Goal: Information Seeking & Learning: Learn about a topic

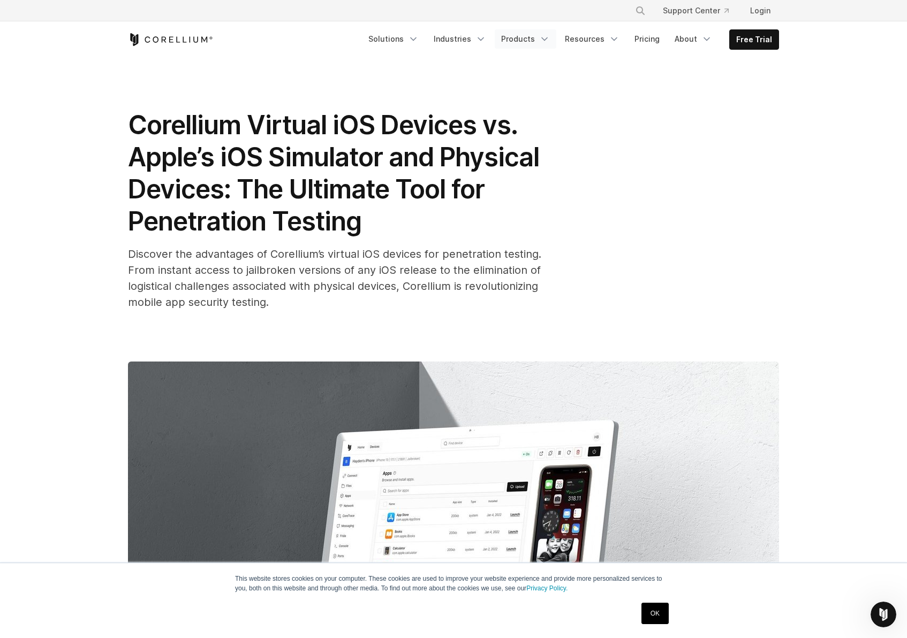
click at [533, 39] on link "Products" at bounding box center [526, 38] width 62 height 19
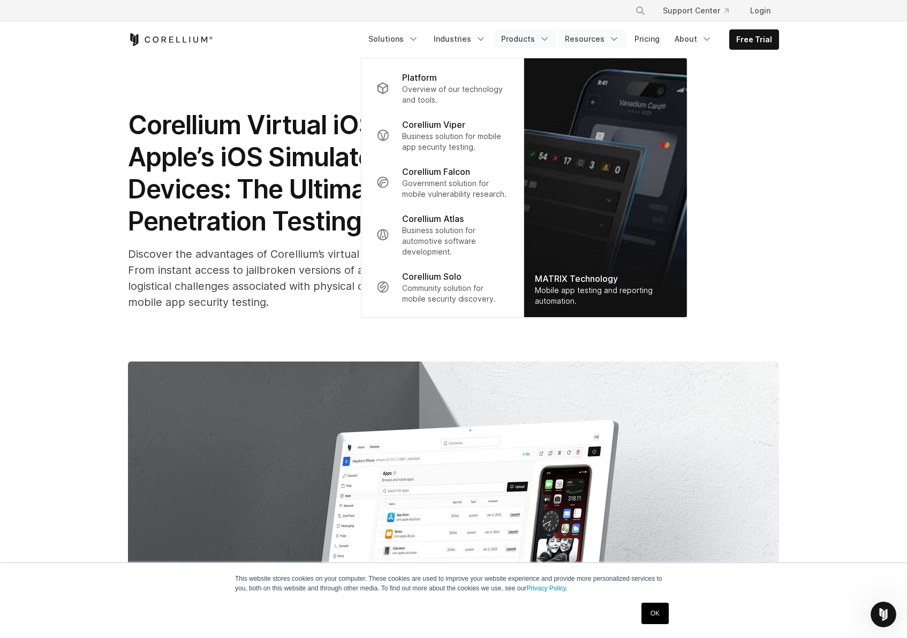
click at [598, 38] on link "Resources" at bounding box center [591, 38] width 67 height 19
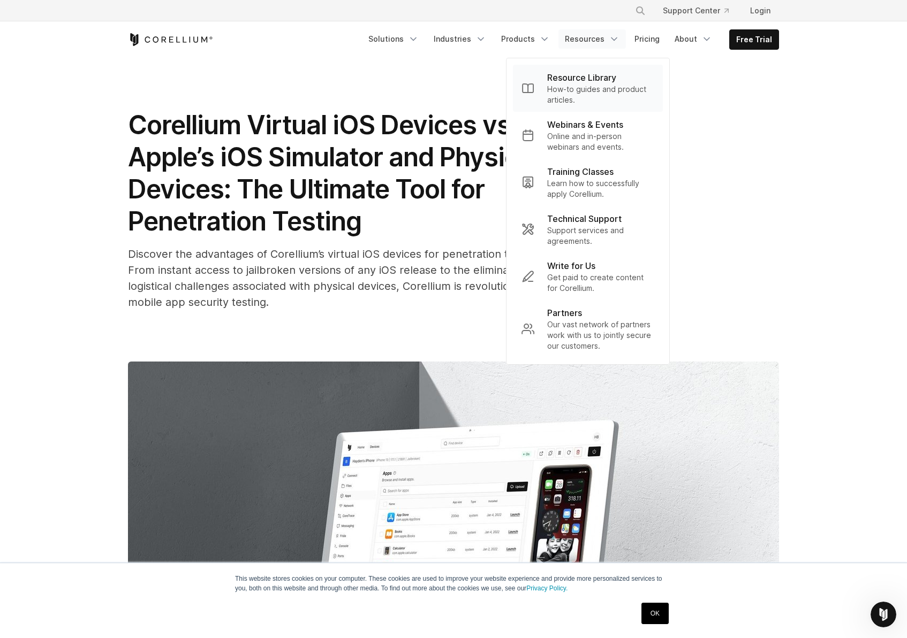
click at [585, 90] on p "How-to guides and product articles." at bounding box center [600, 94] width 107 height 21
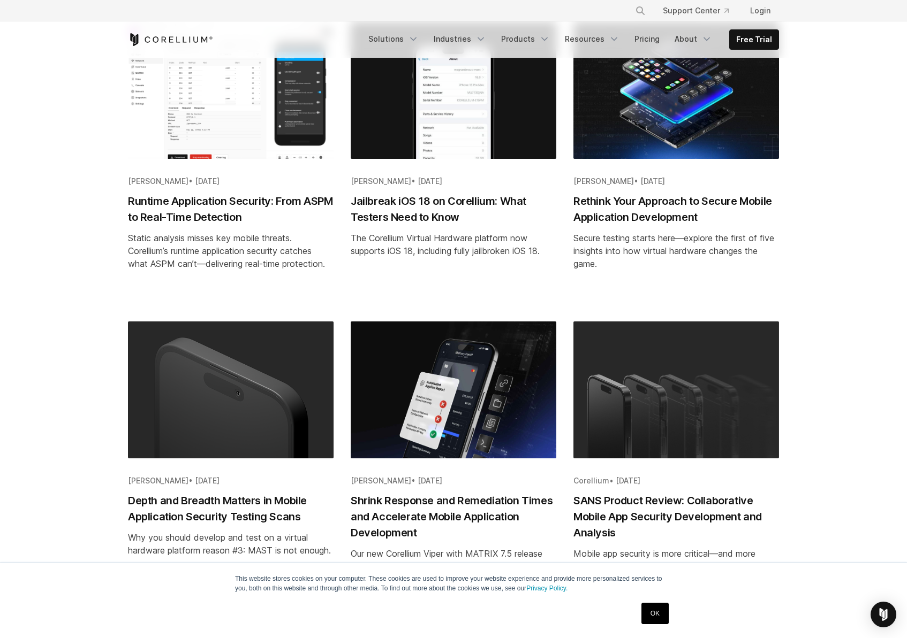
scroll to position [945, 0]
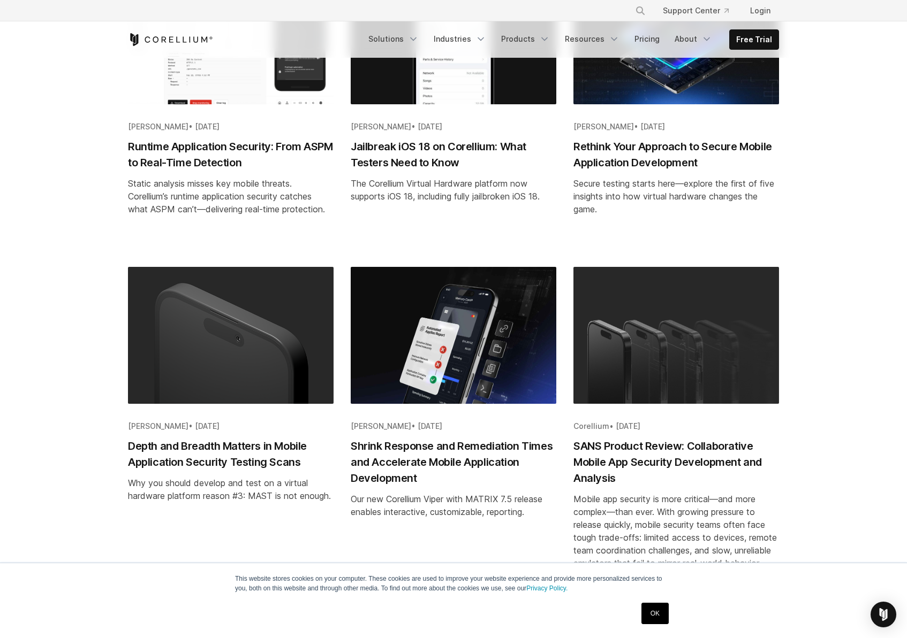
click at [435, 156] on h2 "Jailbreak iOS 18 on Corellium: What Testers Need to Know" at bounding box center [454, 155] width 206 height 32
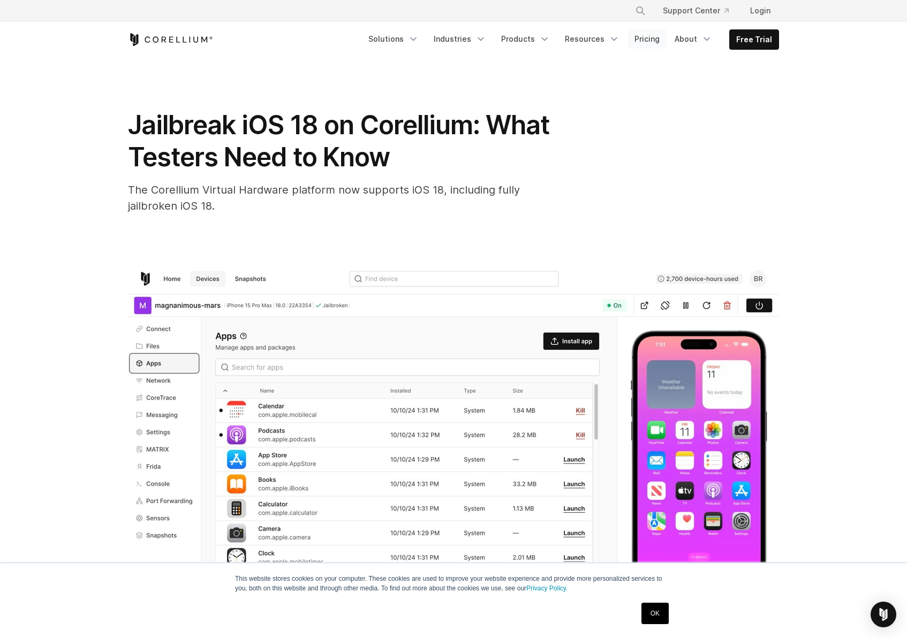
click at [645, 37] on link "Pricing" at bounding box center [647, 38] width 38 height 19
